Goal: Task Accomplishment & Management: Complete application form

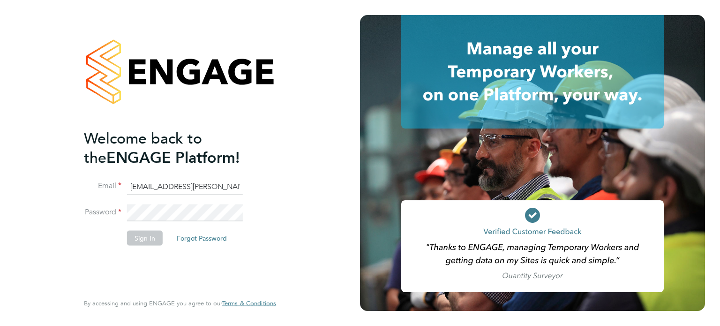
click at [157, 185] on input "emma.wells@randstad.co.uk" at bounding box center [185, 186] width 116 height 17
type input "labourdeskmslv@randstadcpe.com"
click at [138, 230] on button "Sign In" at bounding box center [145, 237] width 36 height 15
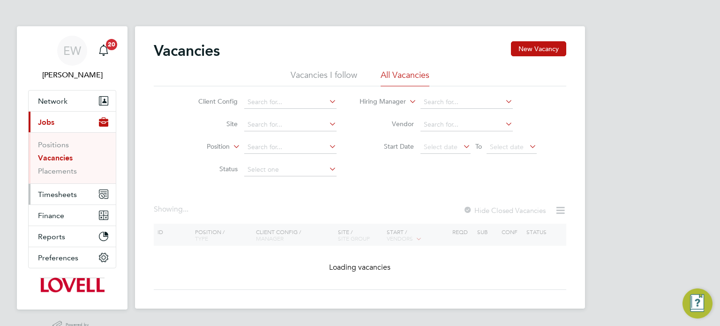
click at [66, 197] on span "Timesheets" at bounding box center [57, 194] width 39 height 9
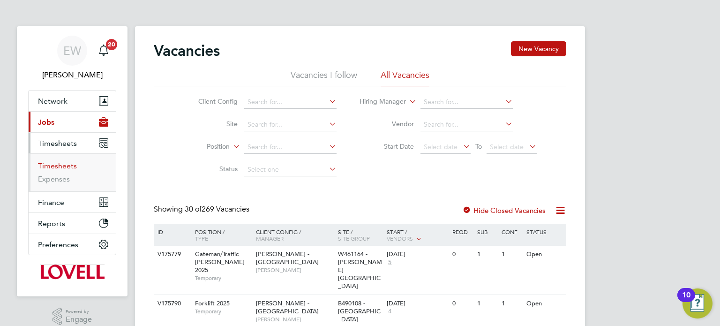
click at [67, 167] on link "Timesheets" at bounding box center [57, 165] width 39 height 9
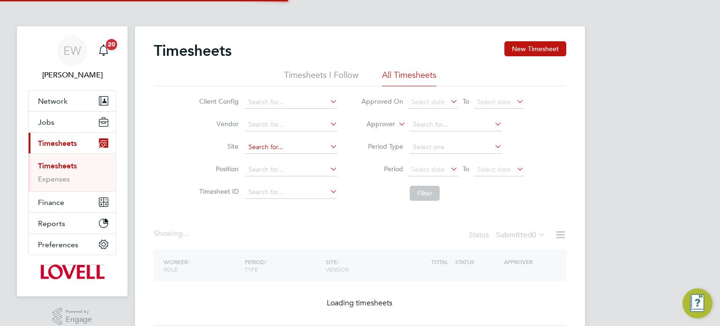
click at [280, 146] on input at bounding box center [291, 147] width 92 height 13
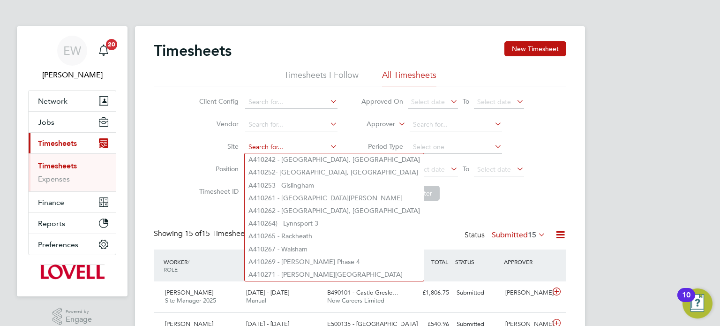
type input "f"
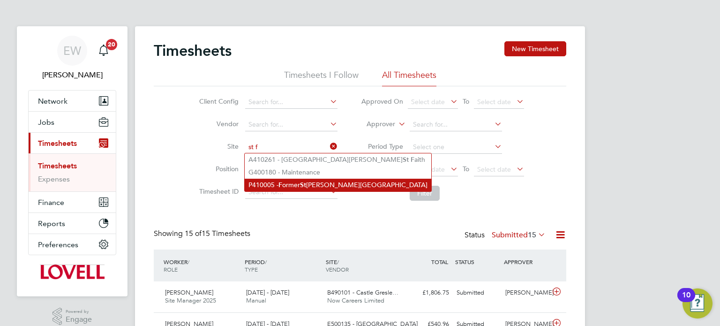
type input "P410005 - Former St Felix Middle School"
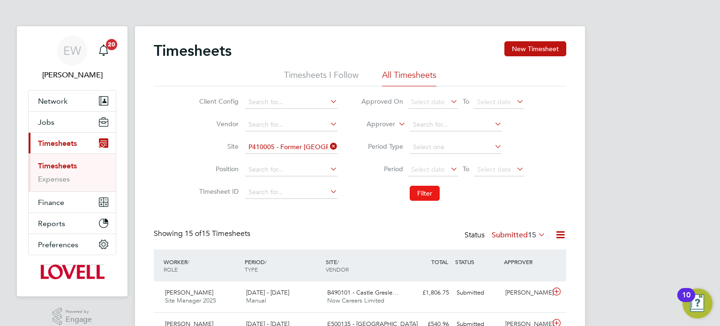
click at [434, 193] on button "Filter" at bounding box center [425, 193] width 30 height 15
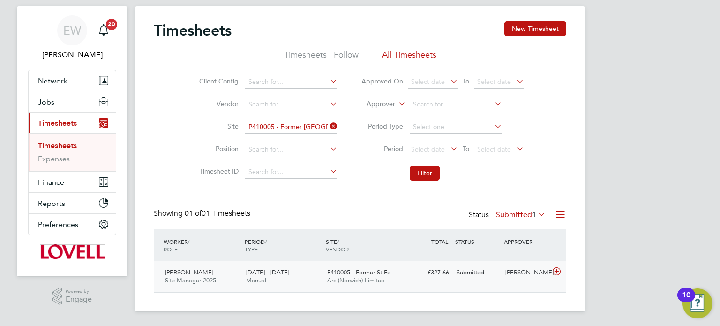
click at [476, 270] on div "Submitted" at bounding box center [477, 272] width 49 height 15
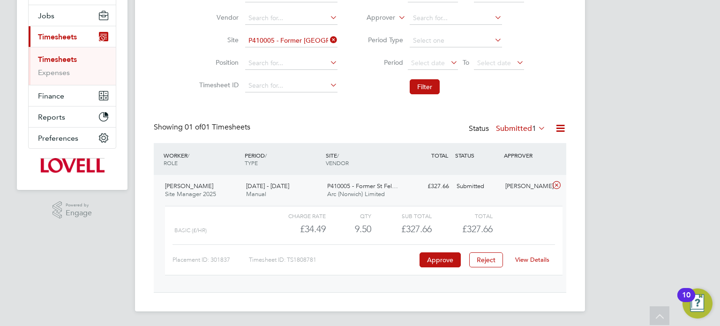
click at [535, 260] on link "View Details" at bounding box center [532, 260] width 34 height 8
click at [425, 94] on button "Filter" at bounding box center [425, 86] width 30 height 15
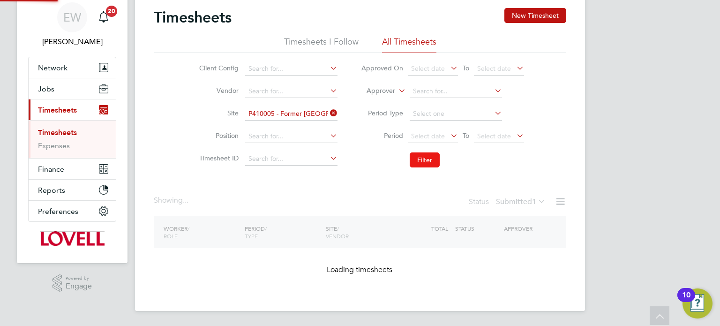
scroll to position [33, 0]
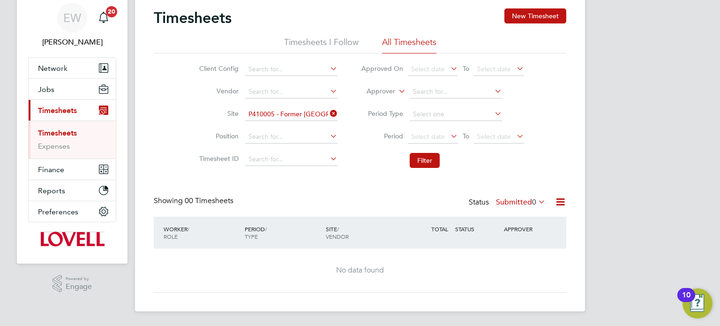
click at [328, 111] on icon at bounding box center [328, 113] width 0 height 13
click at [274, 91] on input at bounding box center [291, 91] width 92 height 13
click at [287, 102] on li "Rand stad Solutions Limited" at bounding box center [291, 104] width 93 height 13
type input "Randstad Solutions Limited"
click at [437, 136] on span "Select date" at bounding box center [428, 136] width 34 height 8
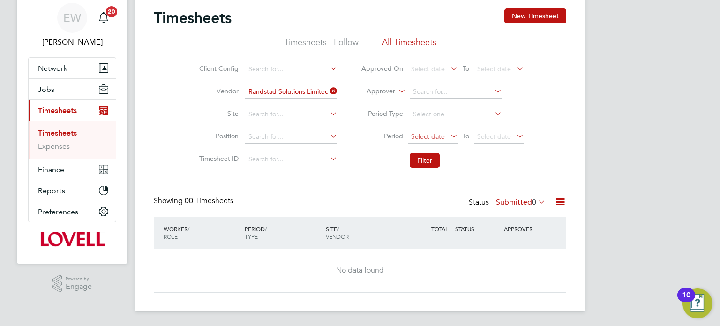
scroll to position [375, 0]
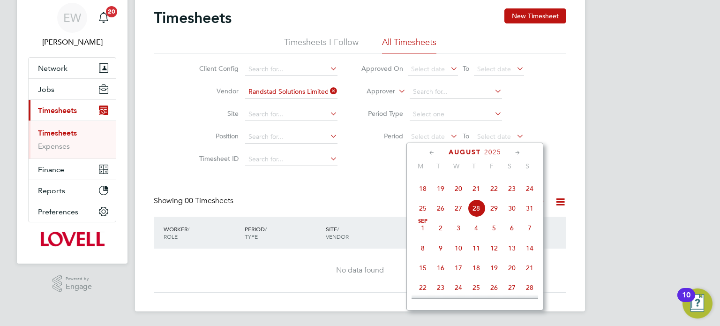
click at [513, 178] on span "16" at bounding box center [512, 169] width 18 height 18
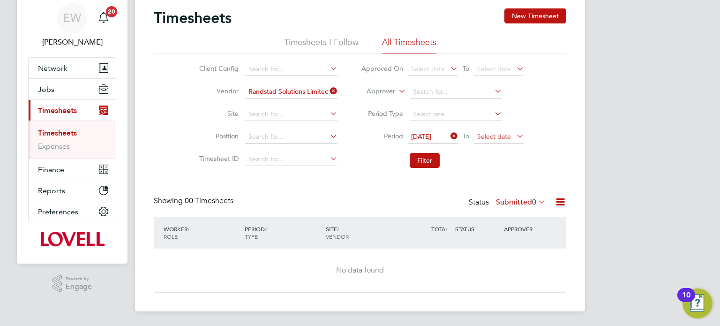
click at [491, 135] on span "Select date" at bounding box center [494, 136] width 34 height 8
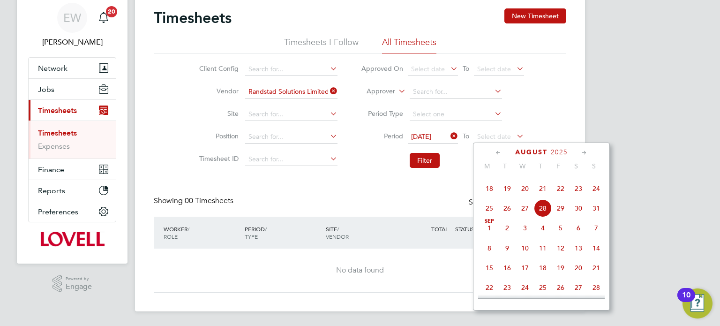
click at [559, 197] on span "22" at bounding box center [561, 189] width 18 height 18
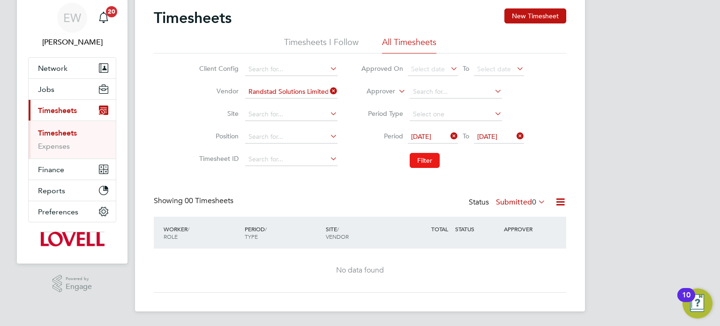
click at [421, 162] on button "Filter" at bounding box center [425, 160] width 30 height 15
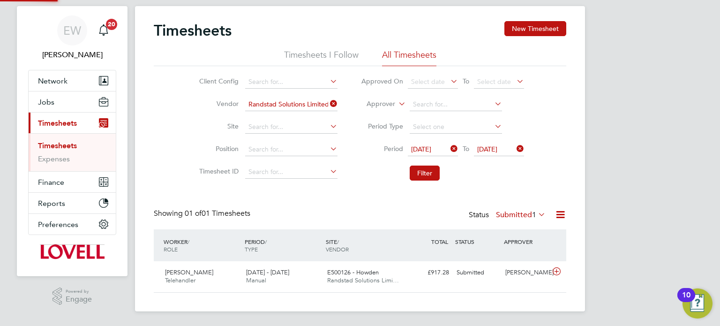
scroll to position [23, 82]
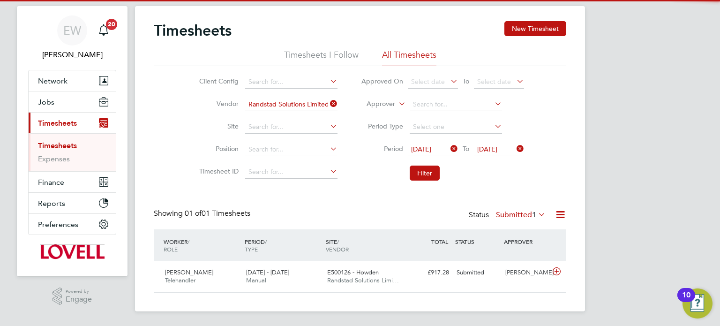
click at [521, 216] on label "Submitted 1" at bounding box center [521, 214] width 50 height 9
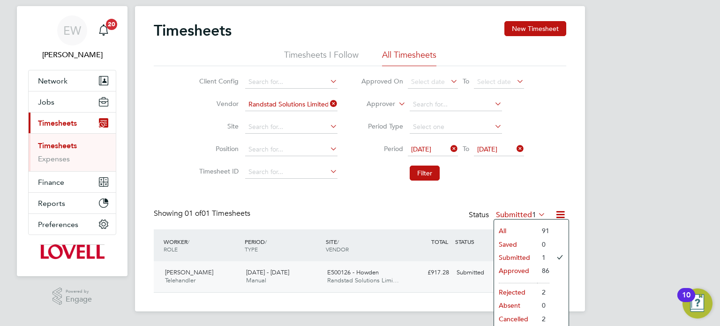
click at [455, 281] on div "Darren Knott Telehandler 16 - 22 Aug 2025 16 - 22 Aug 2025 Manual E500126 - How…" at bounding box center [360, 276] width 413 height 31
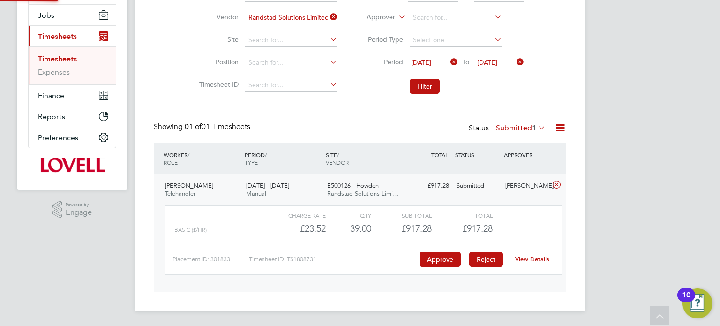
scroll to position [106, 0]
click at [527, 260] on link "View Details" at bounding box center [532, 260] width 34 height 8
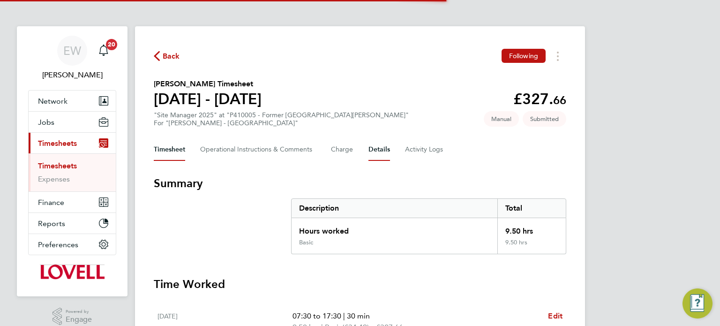
click at [373, 149] on button "Details" at bounding box center [380, 149] width 22 height 23
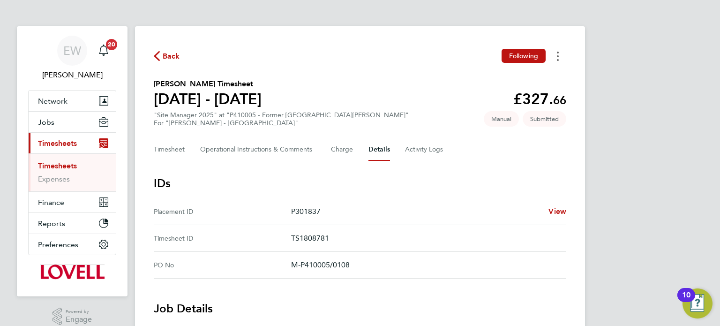
click at [561, 53] on button "Timesheets Menu" at bounding box center [558, 56] width 17 height 15
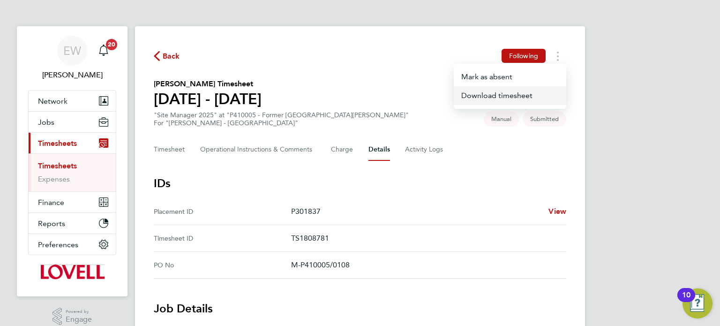
click at [505, 98] on link "Download timesheet" at bounding box center [510, 95] width 113 height 19
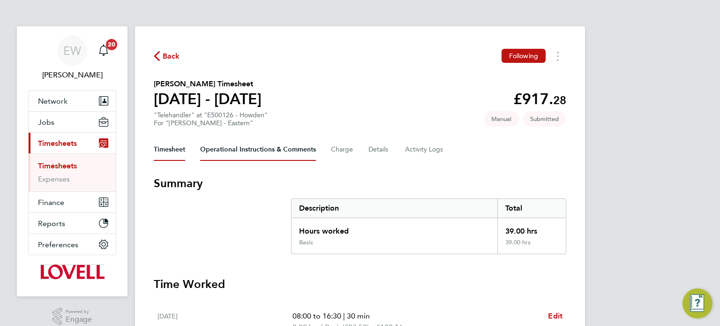
click at [235, 149] on Comments-tab "Operational Instructions & Comments" at bounding box center [258, 149] width 116 height 23
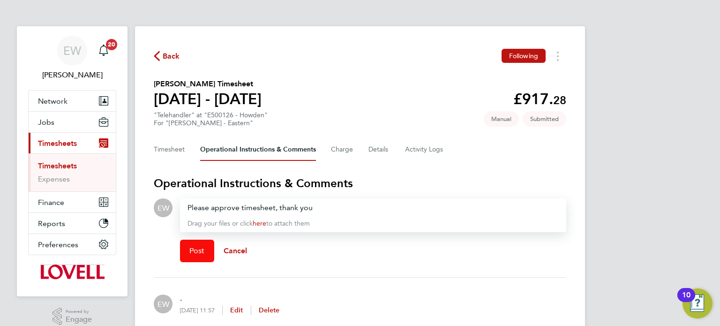
click at [191, 240] on button "Post" at bounding box center [197, 251] width 34 height 23
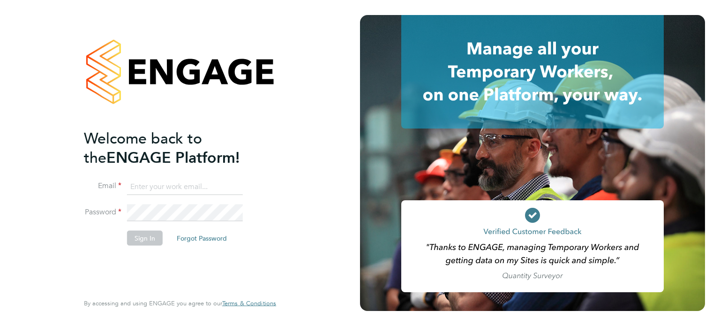
type input "[EMAIL_ADDRESS][DOMAIN_NAME]"
click at [146, 232] on button "Sign In" at bounding box center [145, 237] width 36 height 15
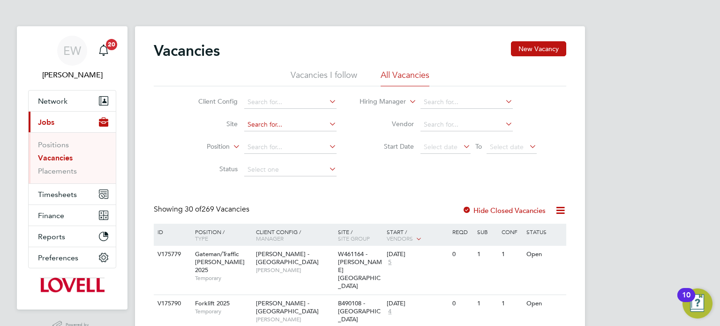
click at [287, 121] on input at bounding box center [290, 124] width 92 height 13
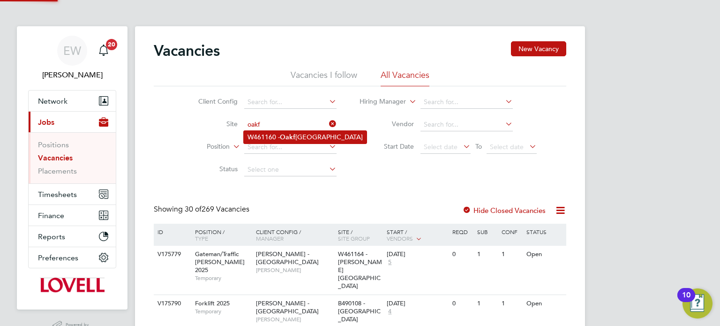
click at [308, 134] on li "W461160 - Oakf ield Campus" at bounding box center [305, 137] width 123 height 13
type input "W461160 - Oakfield Campus"
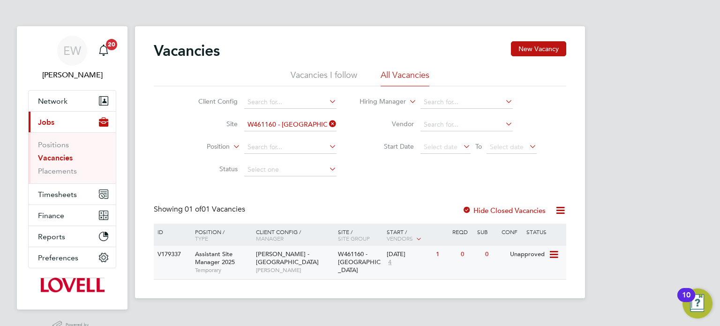
click at [494, 260] on div "0" at bounding box center [495, 254] width 24 height 17
click at [284, 123] on input "W461160 - Oakfield Campus" at bounding box center [290, 124] width 92 height 13
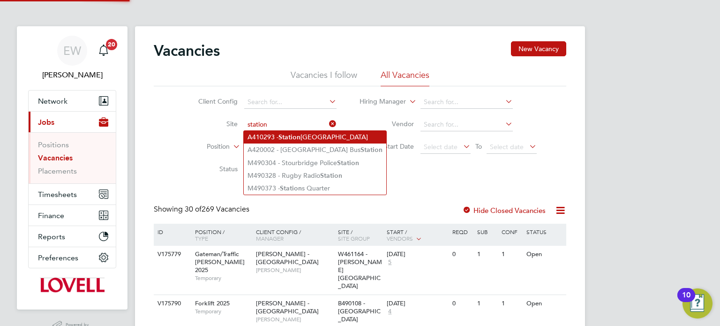
click at [298, 135] on b "Station" at bounding box center [290, 137] width 22 height 8
type input "A410293 - Station Road Isleham"
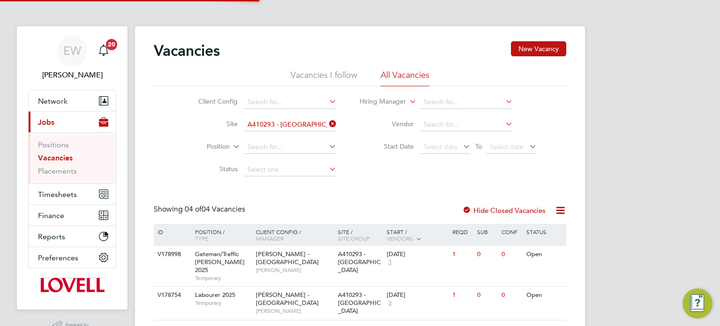
scroll to position [88, 0]
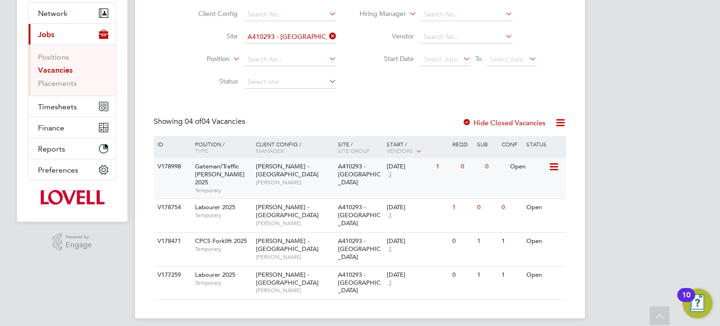
click at [320, 169] on div "Lovell - East Anglia Lindsay Pritcher" at bounding box center [295, 174] width 82 height 32
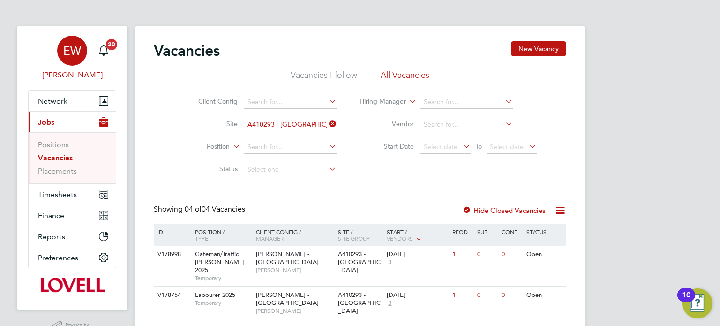
click at [68, 53] on span "EW" at bounding box center [72, 51] width 18 height 12
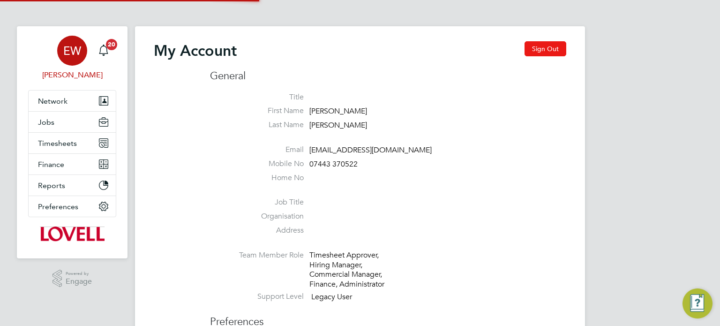
type input "[EMAIL_ADDRESS][DOMAIN_NAME]"
click at [554, 51] on button "Sign Out" at bounding box center [546, 48] width 42 height 15
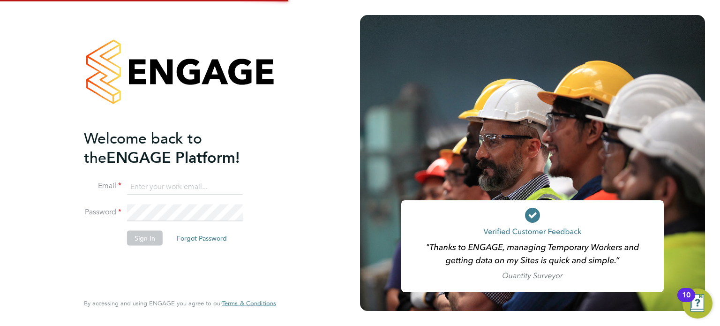
type input "[EMAIL_ADDRESS][DOMAIN_NAME]"
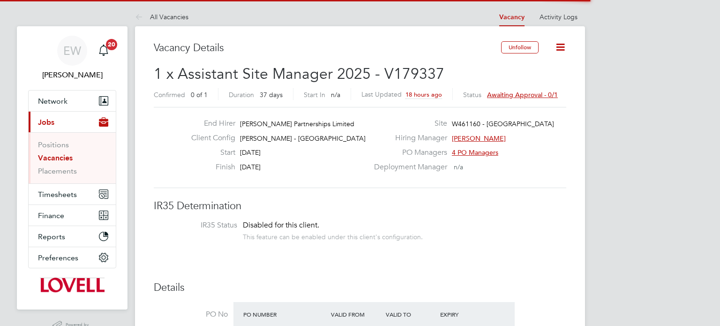
click at [524, 91] on span "Awaiting approval - 0/1" at bounding box center [522, 95] width 71 height 8
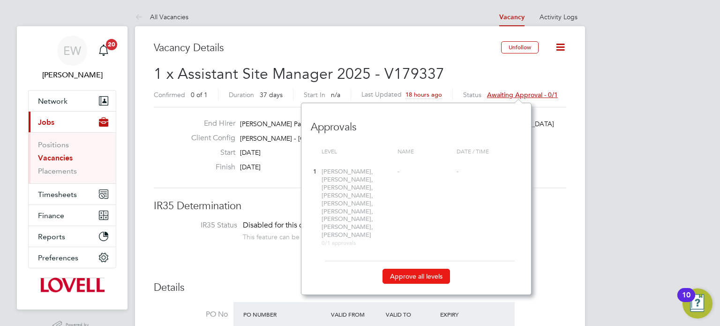
click at [413, 269] on button "Approve all levels" at bounding box center [417, 276] width 68 height 15
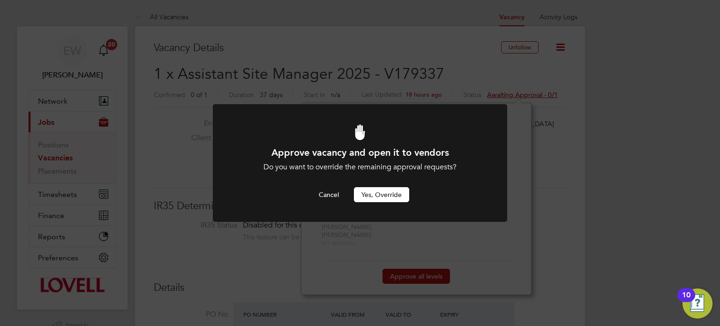
click at [393, 189] on button "Yes, Override" at bounding box center [381, 194] width 55 height 15
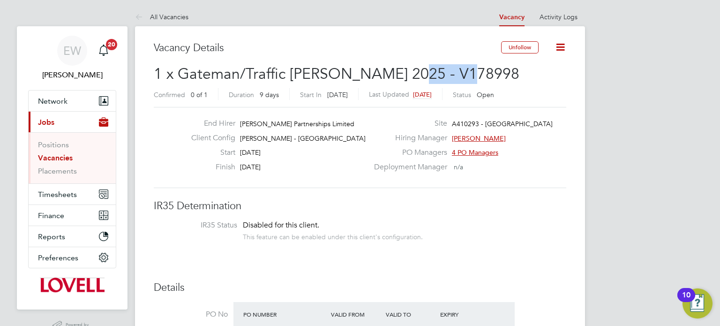
drag, startPoint x: 460, startPoint y: 70, endPoint x: 394, endPoint y: 72, distance: 65.7
click at [394, 72] on h2 "1 x Gateman/Traffic Marshall 2025 - V178998 Confirmed 0 of 1 Duration 9 days St…" at bounding box center [360, 83] width 413 height 39
copy span "V178998"
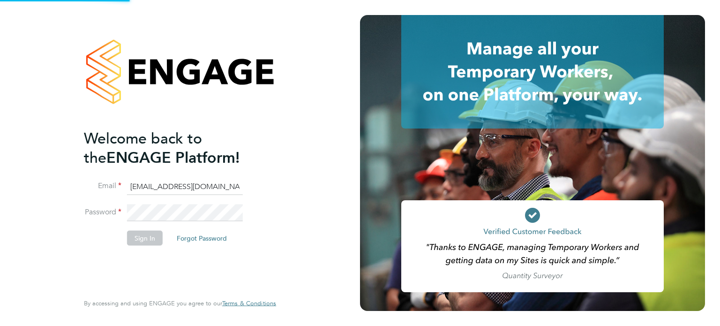
click at [216, 190] on input "[EMAIL_ADDRESS][DOMAIN_NAME]" at bounding box center [185, 186] width 116 height 17
type input "[EMAIL_ADDRESS][DOMAIN_NAME]"
click at [143, 239] on button "Sign In" at bounding box center [145, 237] width 36 height 15
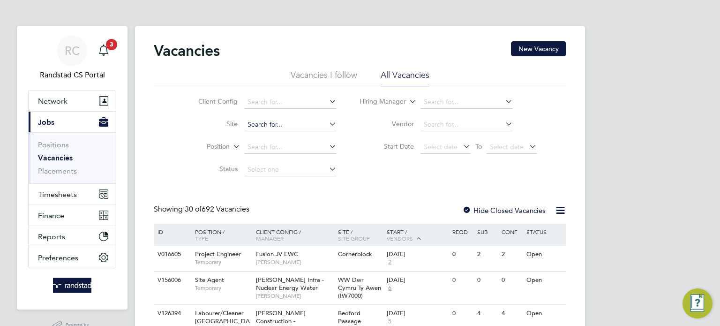
click at [277, 128] on input at bounding box center [290, 124] width 92 height 13
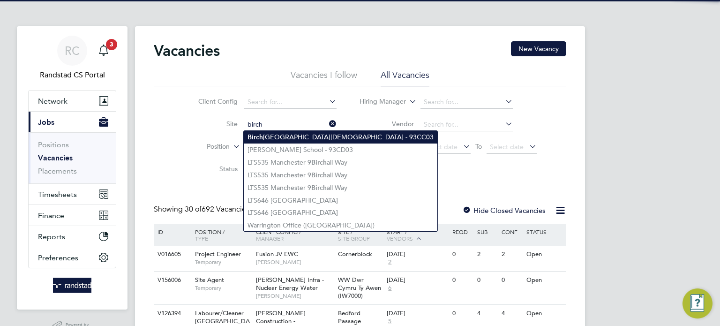
click at [294, 136] on li "Birch ington Church of England Primary School - 93CC03" at bounding box center [341, 137] width 194 height 13
type input "Birchington Church of England Primary School - 93CC03"
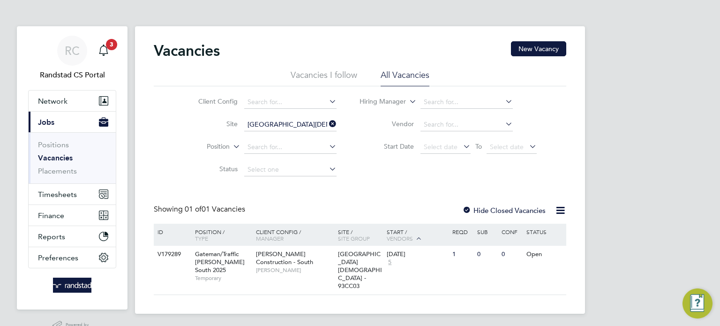
scroll to position [23, 0]
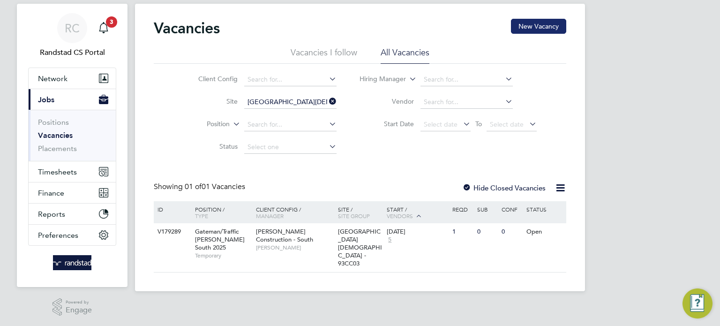
click at [534, 27] on button "New Vacancy" at bounding box center [538, 26] width 55 height 15
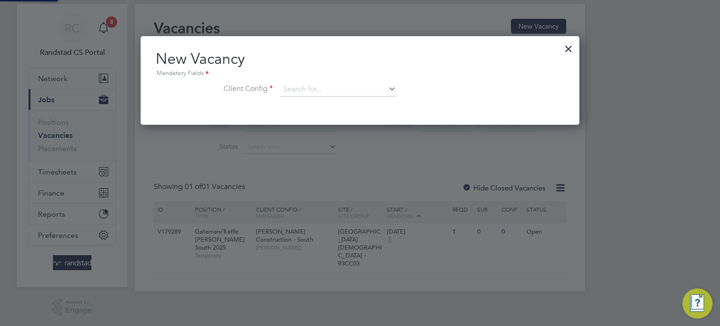
scroll to position [89, 439]
click at [315, 83] on input at bounding box center [338, 90] width 116 height 14
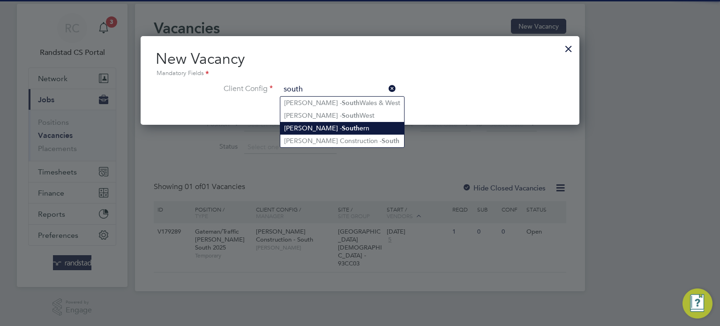
click at [348, 131] on li "Lovell - South ern" at bounding box center [342, 128] width 124 height 13
type input "Lovell - Southern"
click at [348, 131] on li "Lovell - South ern" at bounding box center [342, 128] width 124 height 13
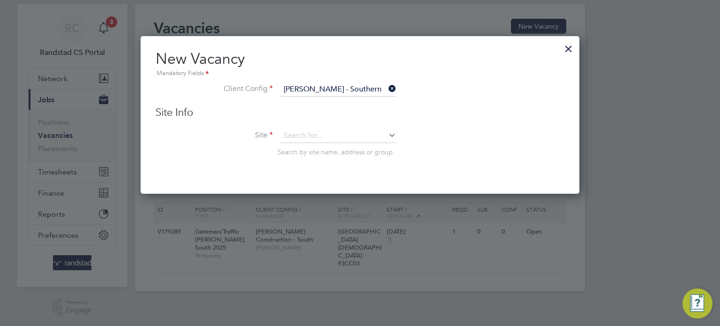
click at [347, 92] on input "Lovell - Southern" at bounding box center [338, 90] width 116 height 14
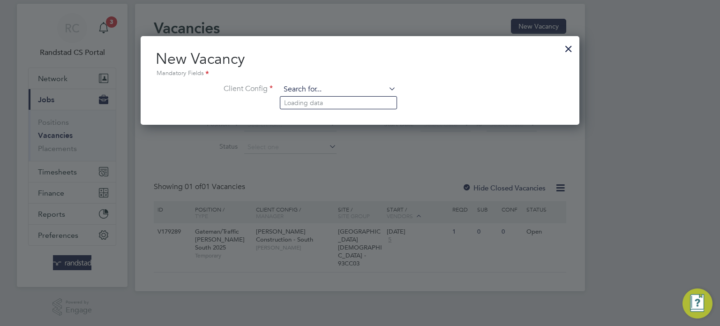
scroll to position [5, 5]
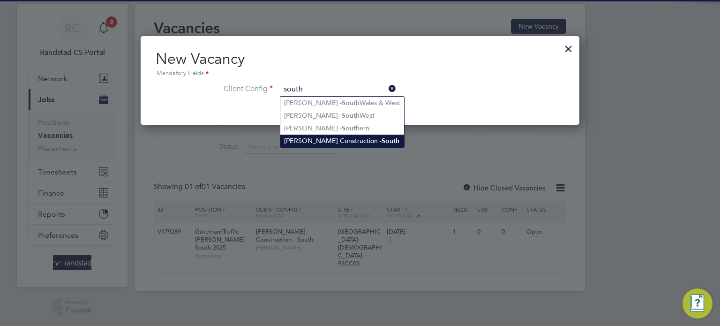
click at [356, 139] on li "Morgan Sindall Construction - South" at bounding box center [342, 141] width 124 height 13
type input "Morgan Sindall Construction - South"
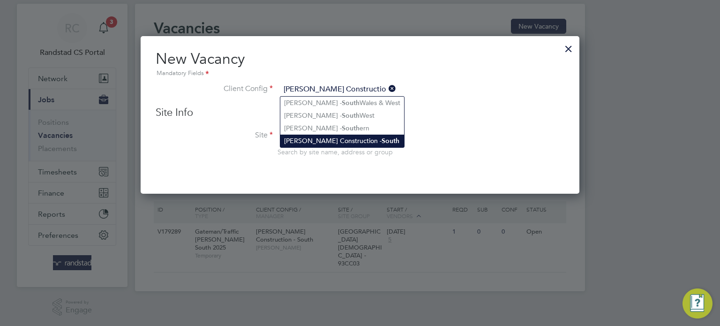
scroll to position [158, 439]
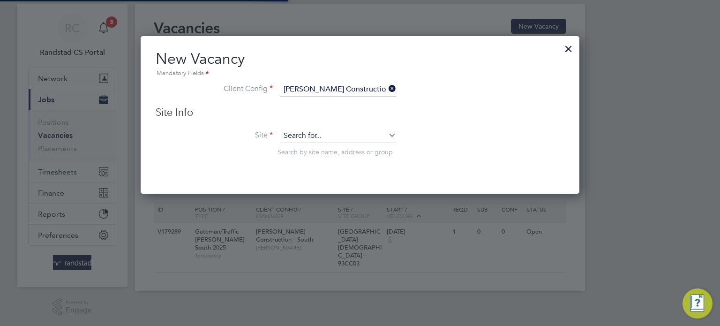
click at [307, 134] on input at bounding box center [338, 136] width 116 height 14
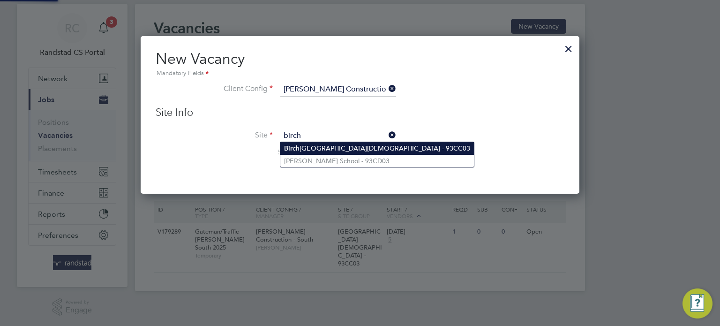
click at [324, 146] on li "Birch ington Church of England Primary School - 93CC03" at bounding box center [377, 148] width 194 height 13
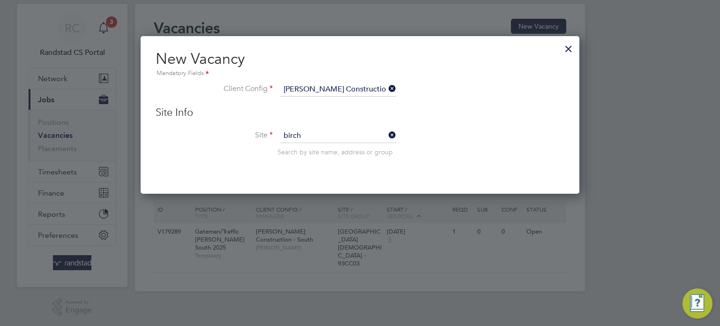
type input "Birchington Church of England Primary School - 93CC03"
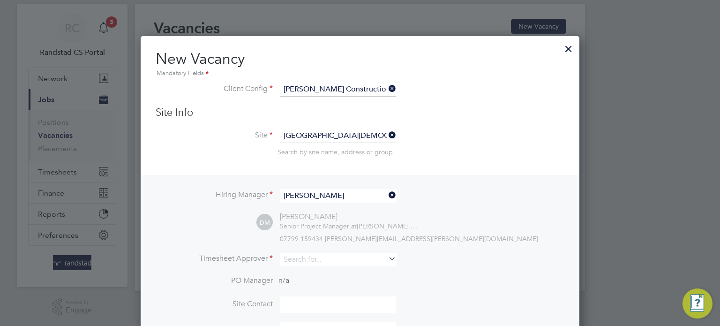
click at [327, 198] on input "David McPherson" at bounding box center [338, 196] width 116 height 14
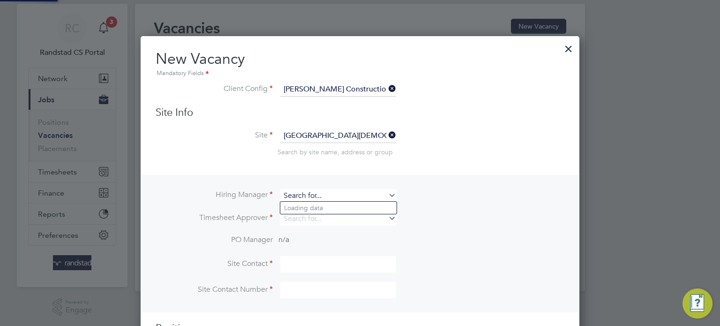
scroll to position [349, 439]
click at [334, 211] on li "Richard Daley" at bounding box center [338, 208] width 116 height 13
type input "Richard Daley"
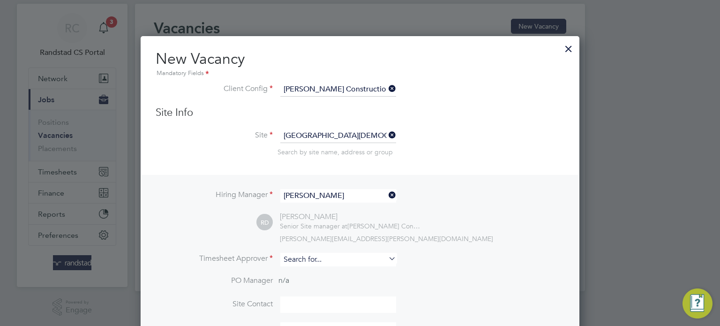
click at [318, 259] on input at bounding box center [338, 260] width 116 height 14
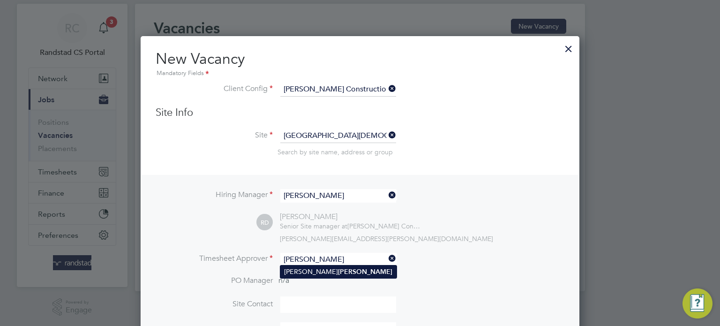
click at [338, 273] on b "Daley" at bounding box center [365, 272] width 54 height 8
type input "Richard Daley"
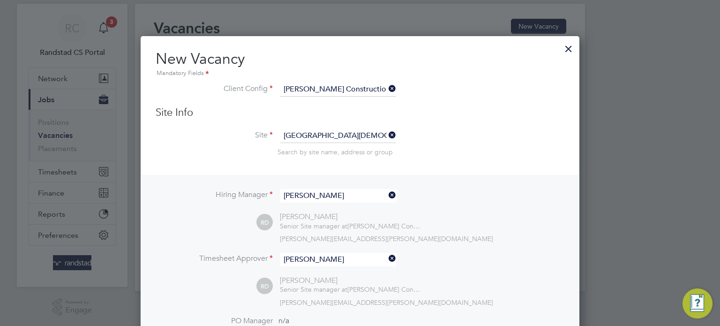
scroll to position [164, 0]
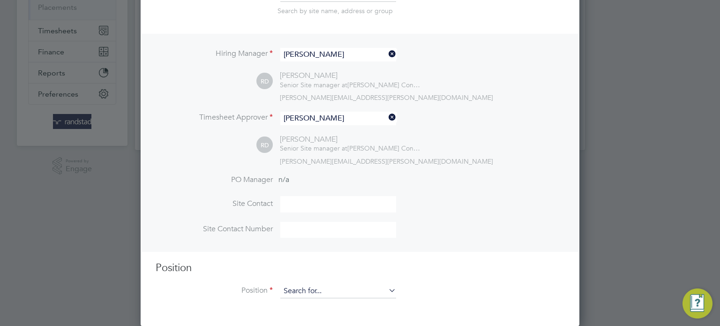
click at [314, 293] on input at bounding box center [338, 291] width 116 height 14
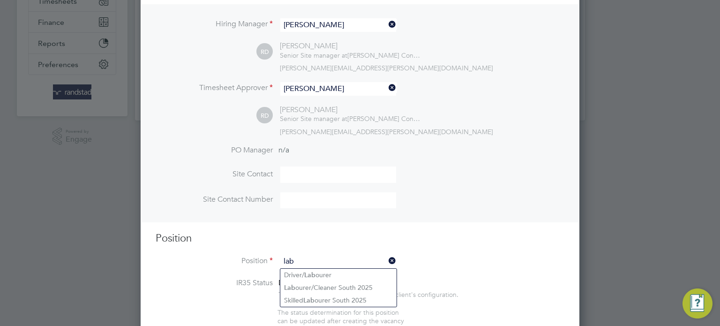
scroll to position [195, 0]
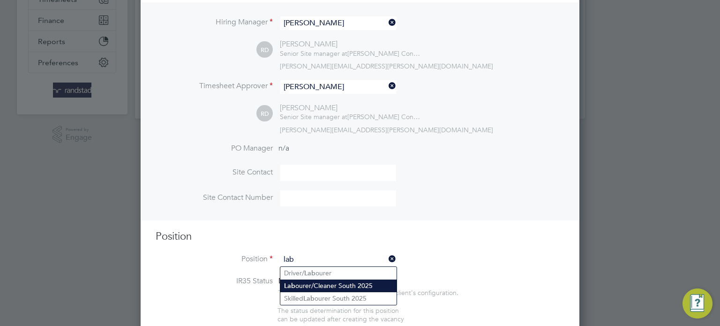
click at [341, 280] on li "Lab ourer/Cleaner South 2025" at bounding box center [338, 286] width 116 height 13
type input "Labourer/Cleaner South 2025"
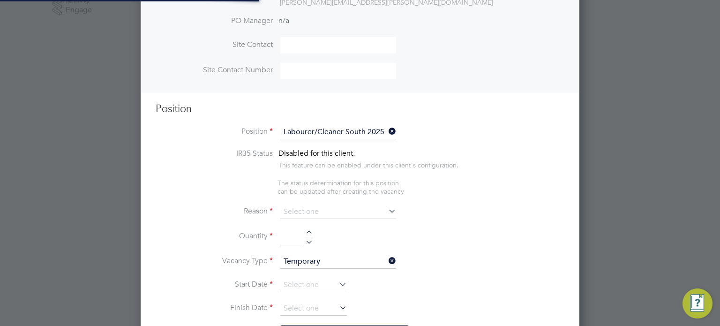
scroll to position [393, 0]
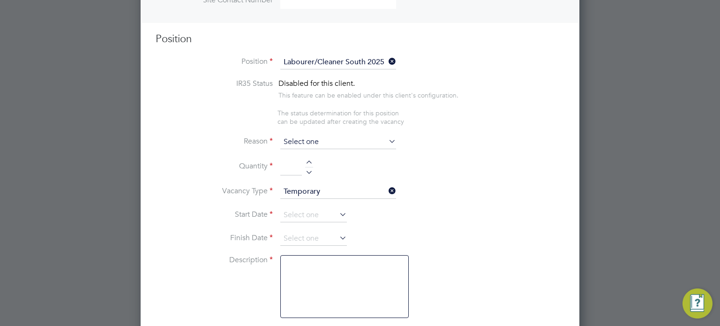
click at [315, 146] on input at bounding box center [338, 142] width 116 height 14
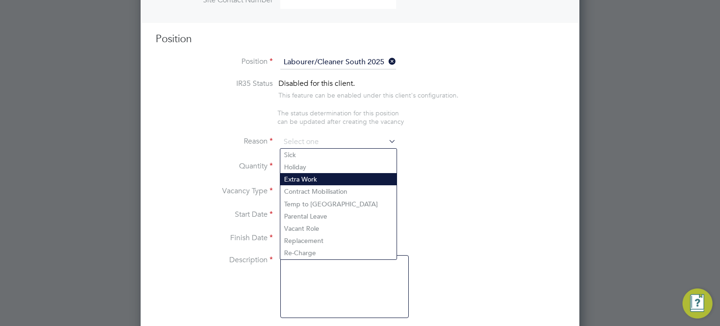
click at [310, 180] on li "Extra Work" at bounding box center [338, 179] width 116 height 12
type input "Extra Work"
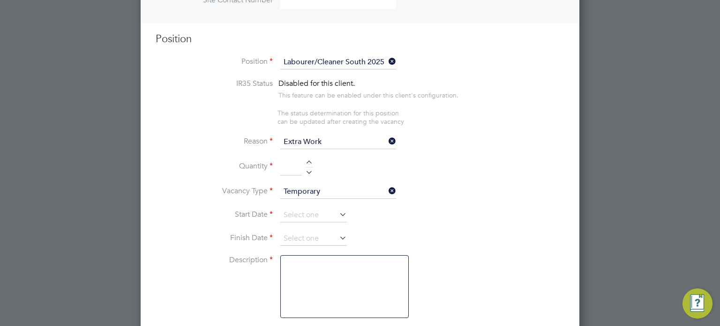
click at [310, 166] on div at bounding box center [309, 163] width 8 height 7
type input "1"
click at [296, 221] on li "Start Date" at bounding box center [360, 219] width 409 height 23
click at [297, 218] on input at bounding box center [313, 215] width 67 height 14
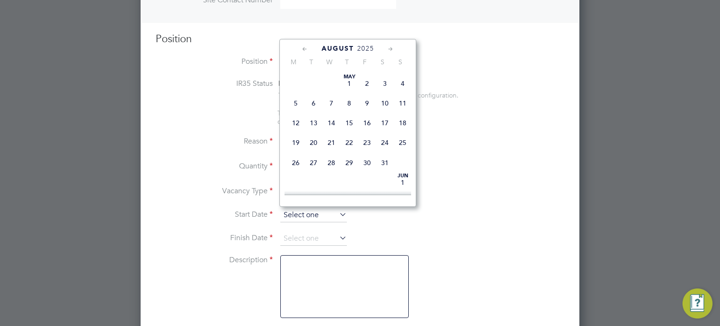
scroll to position [375, 0]
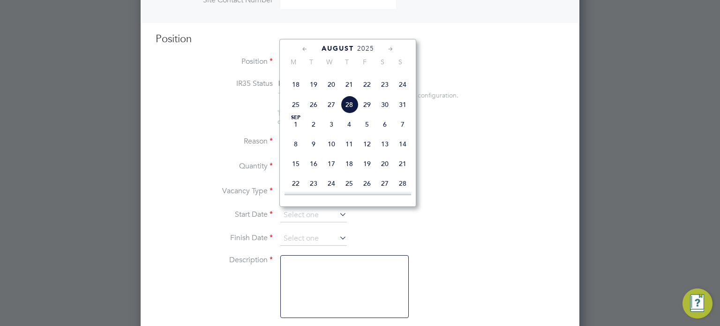
click at [349, 114] on span "28" at bounding box center [350, 105] width 18 height 18
type input "28 Aug 2025"
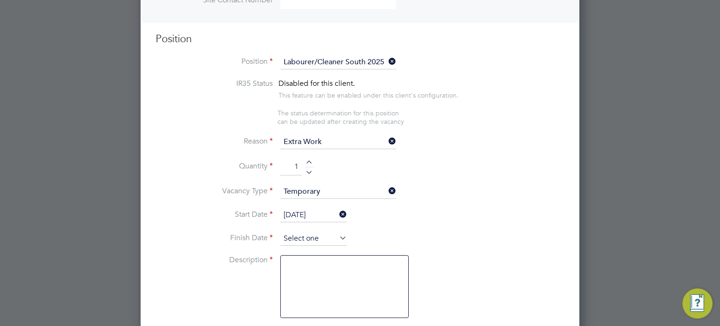
click at [297, 233] on input at bounding box center [313, 239] width 67 height 14
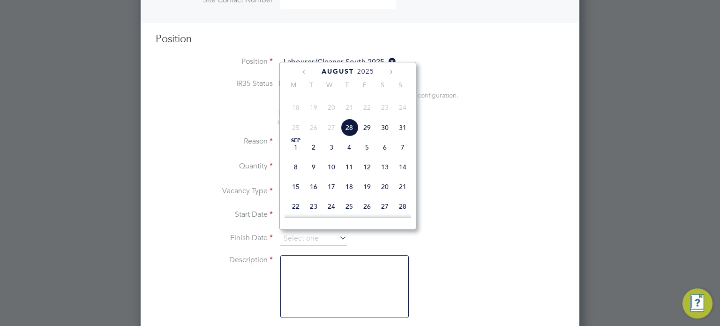
click at [365, 136] on span "29" at bounding box center [367, 128] width 18 height 18
type input "29 Aug 2025"
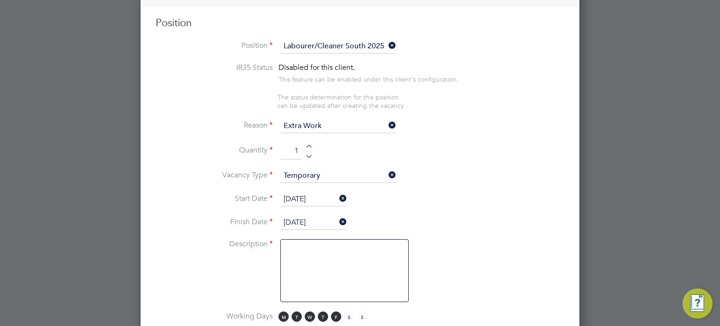
scroll to position [394, 0]
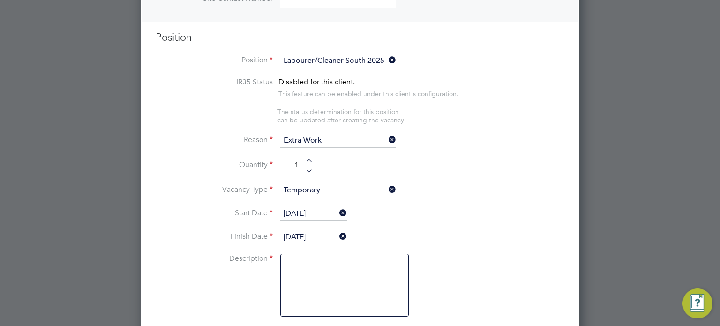
click at [350, 283] on textarea at bounding box center [344, 285] width 129 height 63
type textarea "Labour Duties"
click at [455, 237] on li "Finish Date 29 Aug 2025" at bounding box center [360, 241] width 409 height 23
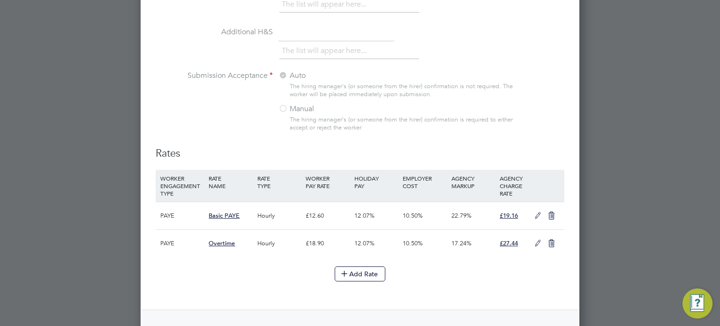
scroll to position [0, 0]
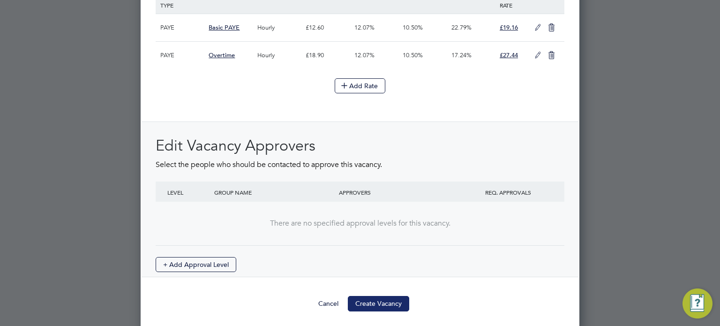
click at [382, 296] on button "Create Vacancy" at bounding box center [378, 303] width 61 height 15
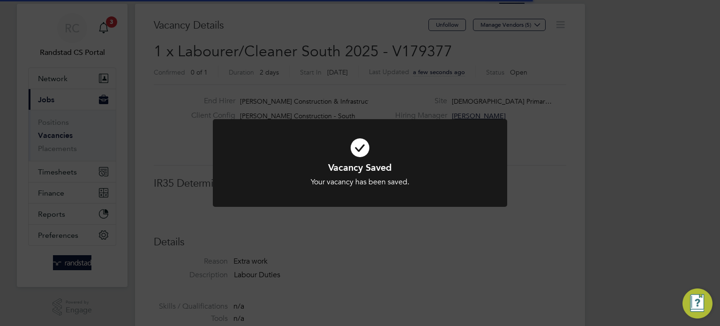
click at [638, 230] on div "Vacancy Saved Your vacancy has been saved. Cancel Okay" at bounding box center [360, 163] width 720 height 326
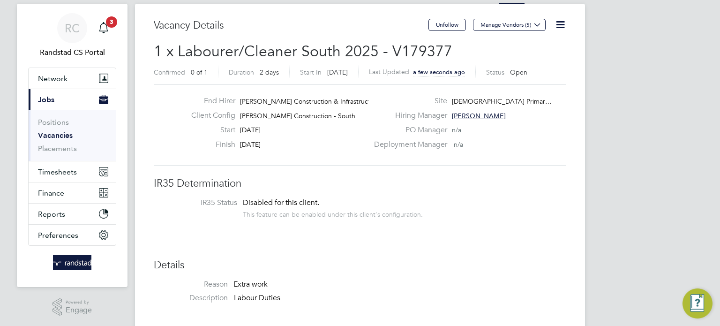
click at [59, 133] on link "Vacancies" at bounding box center [55, 135] width 35 height 9
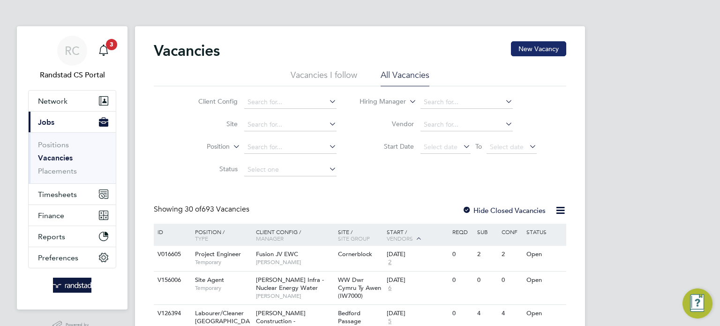
click at [530, 52] on button "New Vacancy" at bounding box center [538, 48] width 55 height 15
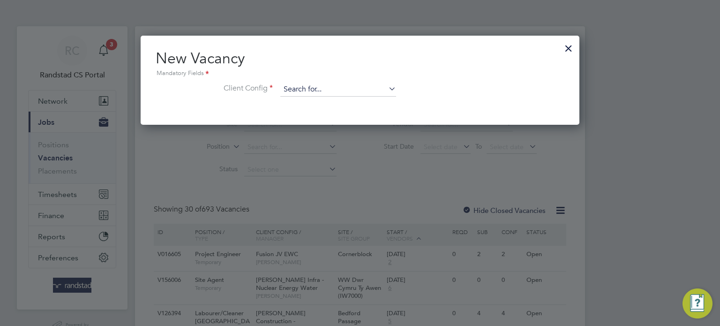
click at [320, 83] on input at bounding box center [338, 90] width 116 height 14
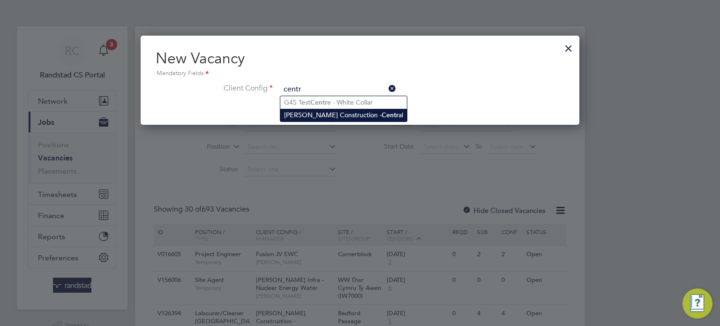
click at [335, 111] on li "Morgan Sindall Construction - Centr al" at bounding box center [343, 115] width 127 height 13
type input "Morgan Sindall Construction - Central"
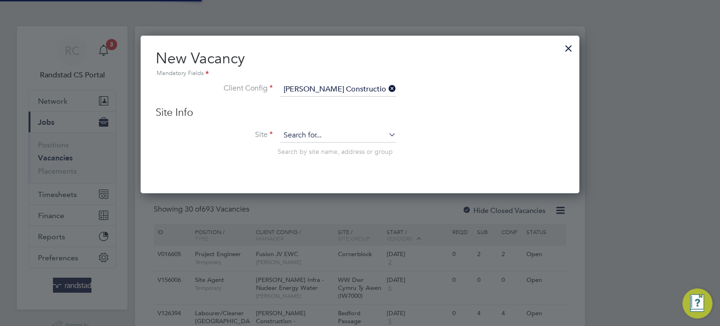
click at [305, 136] on input at bounding box center [338, 136] width 116 height 14
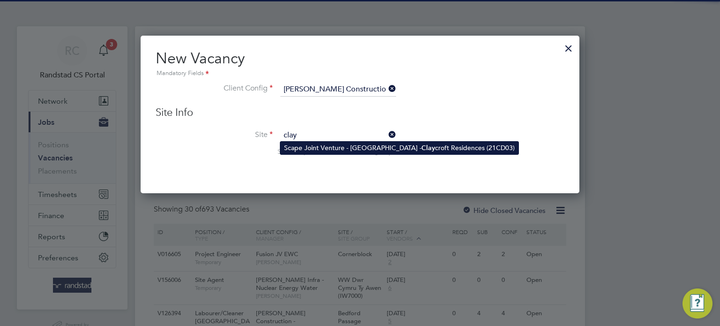
click at [316, 147] on li "Scape Joint Venture - University of Warwick - Clay croft Residences (21CD03)" at bounding box center [399, 148] width 238 height 13
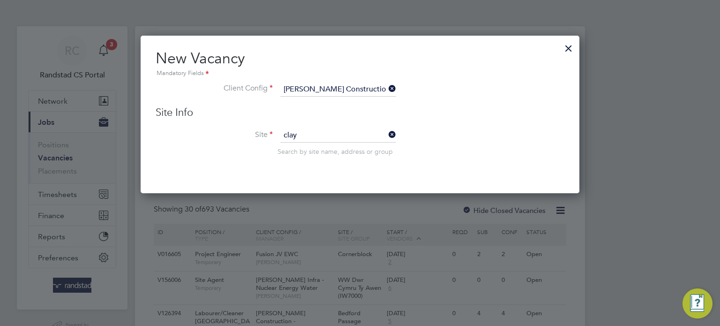
type input "Scape Joint Venture - University of Warwick - Claycroft Residences (21CD03)"
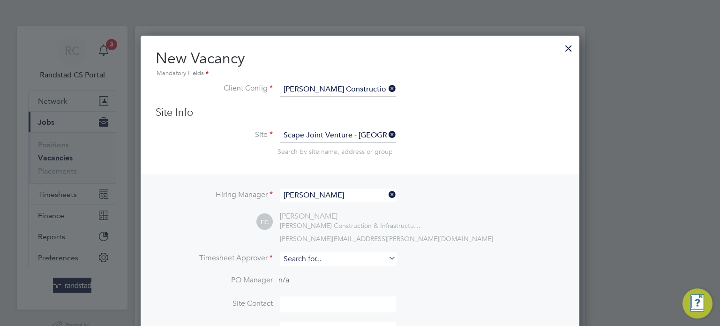
click at [307, 255] on input at bounding box center [338, 259] width 116 height 14
click at [326, 273] on li "Elliott Cope" at bounding box center [338, 271] width 116 height 13
type input "Elliott Cope"
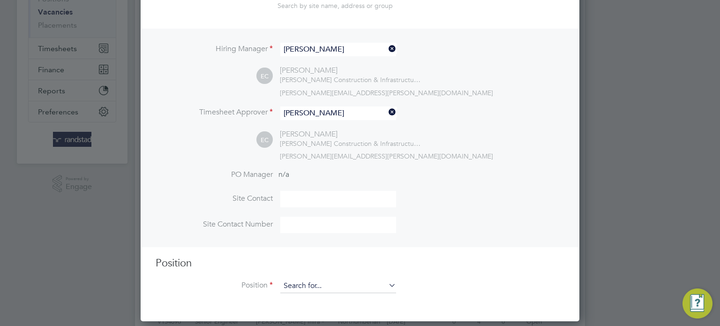
click at [319, 282] on input at bounding box center [338, 286] width 116 height 14
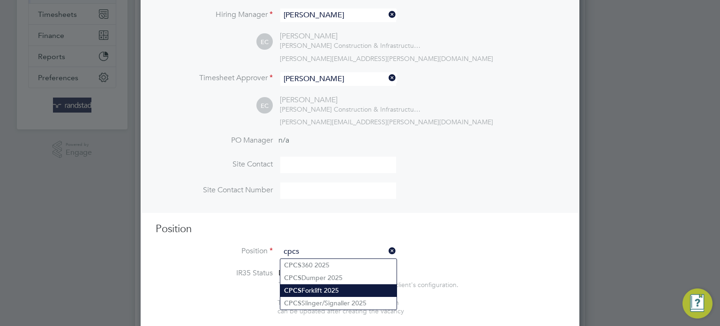
click at [320, 291] on li "CPCS Forklift 2025" at bounding box center [338, 290] width 116 height 13
type input "CPCS Forklift 2025"
type textarea "Full understanding of all aspects & responsibilities of a Telescopic Handler. E…"
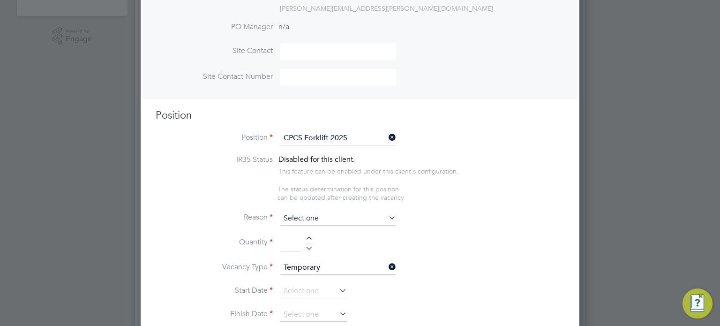
click at [307, 218] on input at bounding box center [338, 219] width 116 height 14
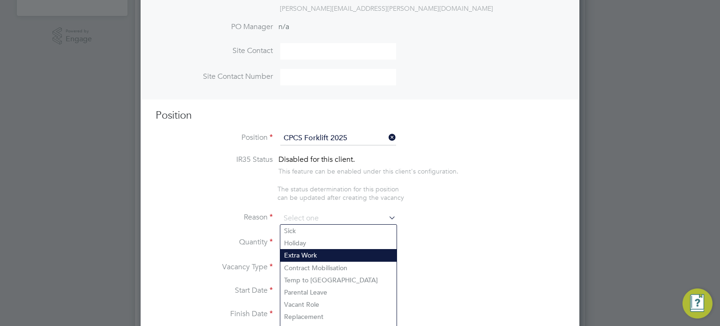
click at [300, 258] on li "Extra Work" at bounding box center [338, 255] width 116 height 12
type input "Extra Work"
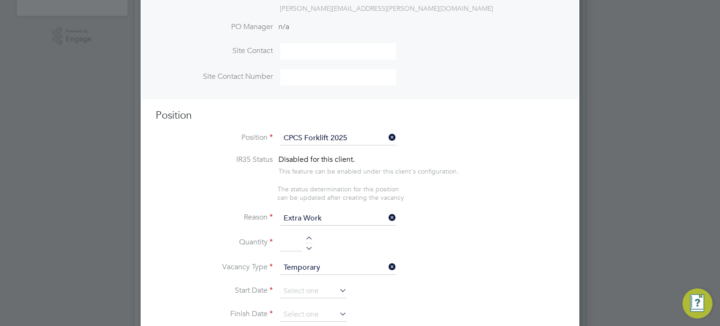
click at [309, 246] on div at bounding box center [309, 246] width 8 height 7
type input "1"
click at [300, 289] on input at bounding box center [313, 291] width 67 height 14
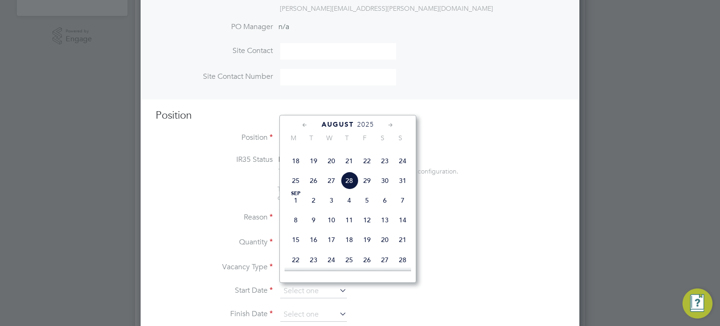
click at [353, 189] on span "28" at bounding box center [350, 181] width 18 height 18
type input "28 Aug 2025"
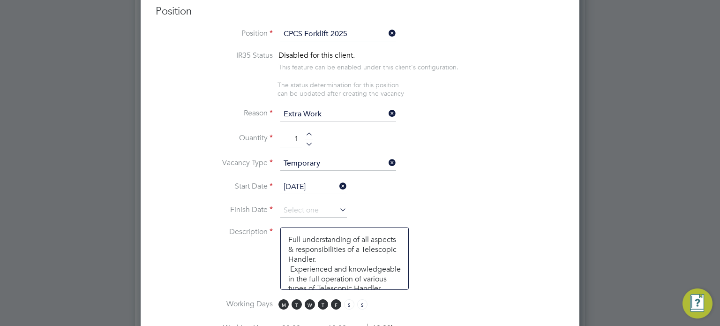
click at [314, 201] on li "Start Date 28 Aug 2025" at bounding box center [360, 191] width 409 height 23
click at [319, 204] on input at bounding box center [313, 211] width 67 height 14
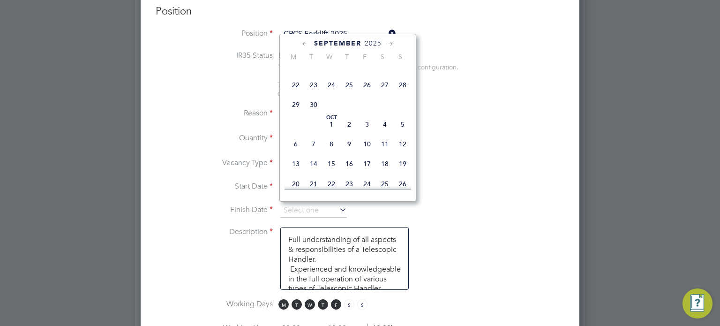
click at [370, 133] on span "3" at bounding box center [367, 124] width 18 height 18
type input "03 Oct 2025"
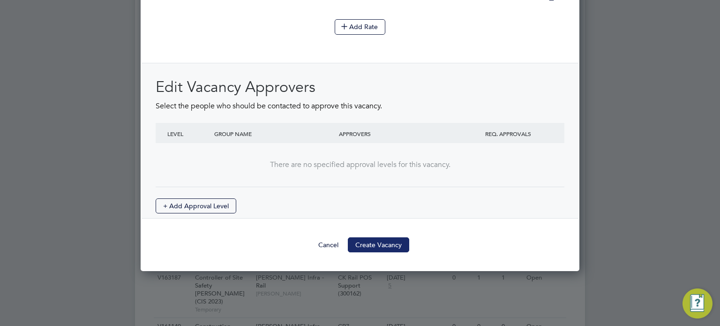
click at [388, 237] on button "Create Vacancy" at bounding box center [378, 244] width 61 height 15
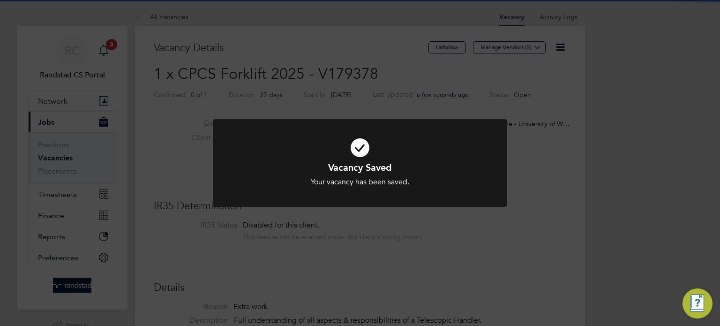
click at [650, 217] on div "Vacancy Saved Your vacancy has been saved. Cancel Okay" at bounding box center [360, 163] width 720 height 326
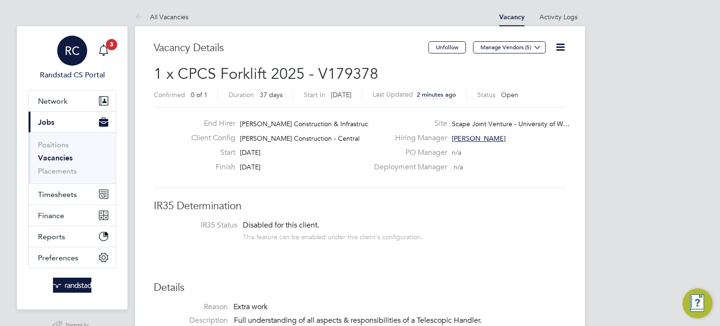
click at [72, 56] on span "RC" at bounding box center [72, 51] width 15 height 12
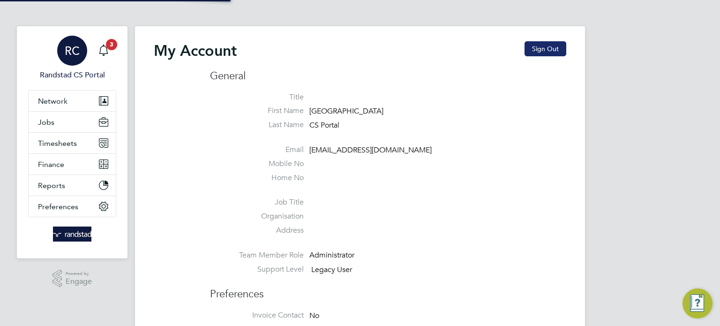
type input "cscportals@randstadcpe.com"
click at [532, 50] on button "Sign Out" at bounding box center [546, 48] width 42 height 15
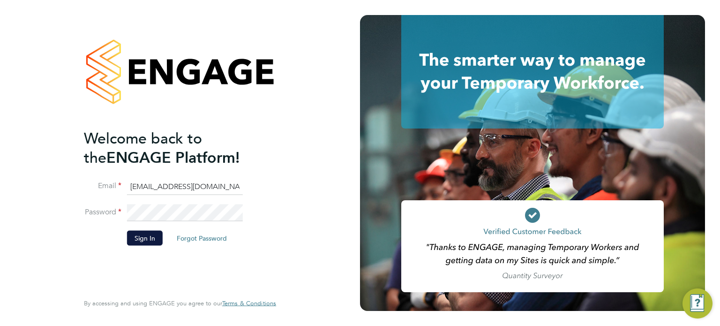
click at [178, 182] on input "cscportals@randstadcpe.com" at bounding box center [185, 186] width 116 height 17
type input "emma.wells@randstad.co.uk"
click at [140, 241] on button "Sign In" at bounding box center [145, 237] width 36 height 15
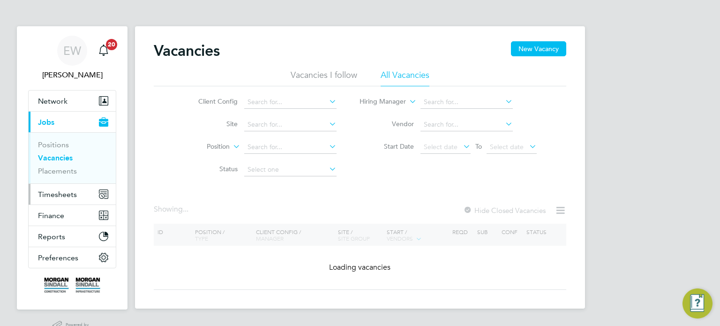
click at [63, 194] on span "Timesheets" at bounding box center [57, 194] width 39 height 9
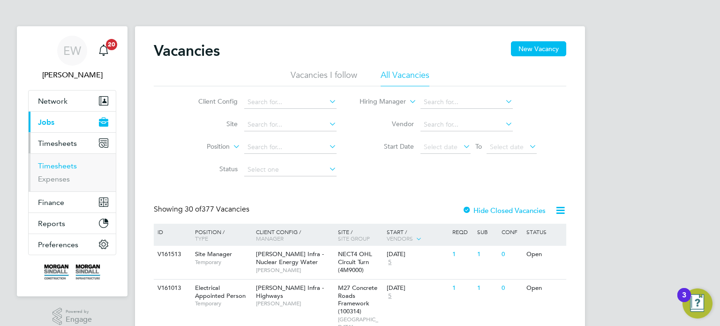
click at [68, 165] on link "Timesheets" at bounding box center [57, 165] width 39 height 9
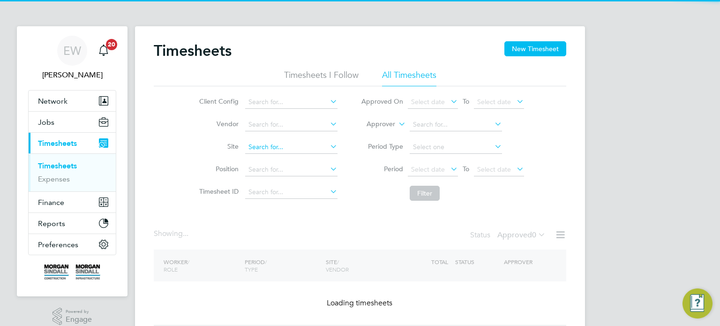
click at [295, 150] on input at bounding box center [291, 147] width 92 height 13
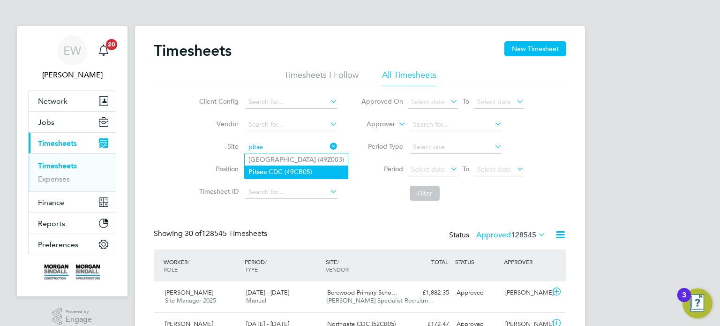
click at [301, 170] on li "Pitse a CDC (49CB05)" at bounding box center [296, 172] width 103 height 13
type input "Pitsea CDC (49CB05)"
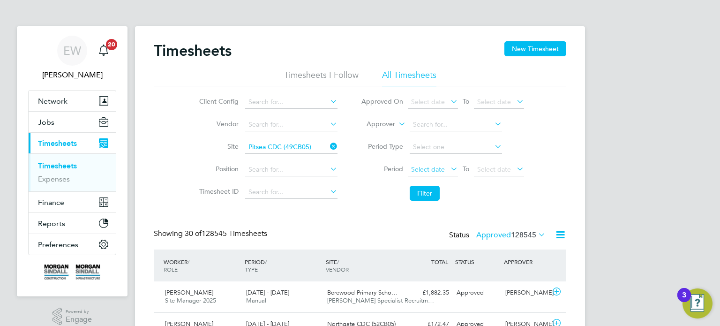
click at [447, 170] on span "Select date" at bounding box center [433, 170] width 50 height 13
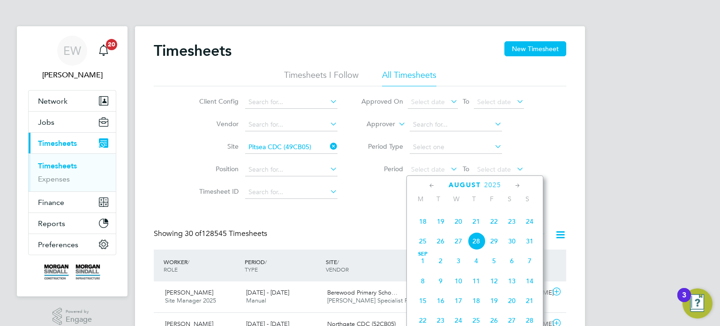
click at [510, 211] on span "16" at bounding box center [512, 202] width 18 height 18
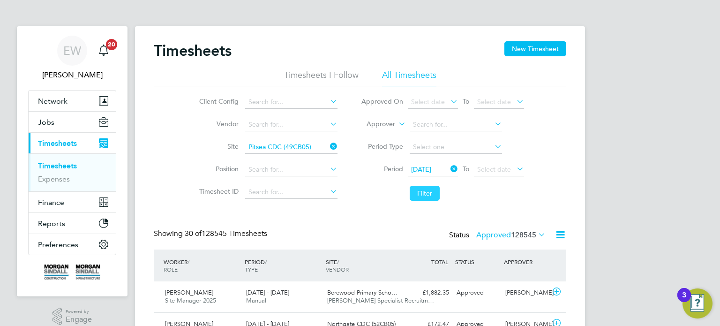
click at [423, 192] on button "Filter" at bounding box center [425, 193] width 30 height 15
